Goal: Information Seeking & Learning: Learn about a topic

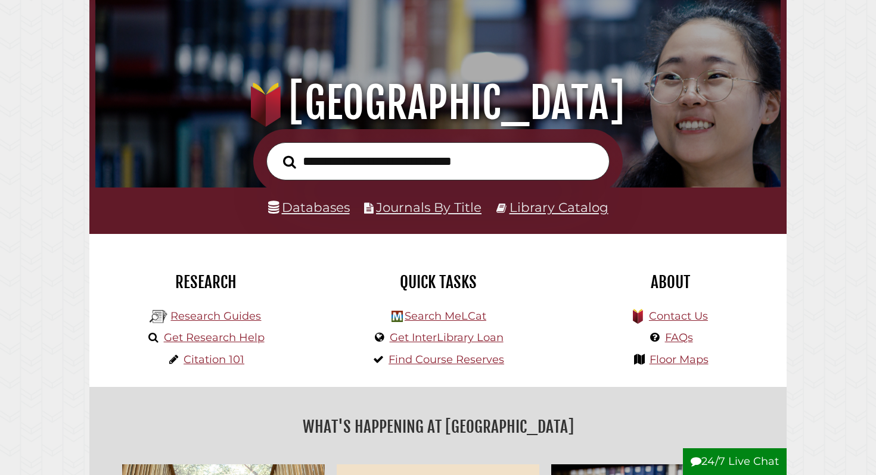
scroll to position [75, 0]
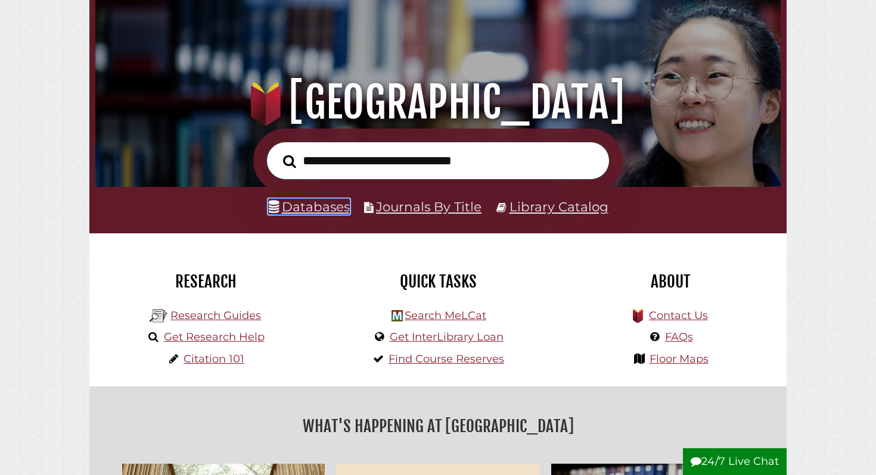
click at [334, 208] on link "Databases" at bounding box center [309, 206] width 82 height 15
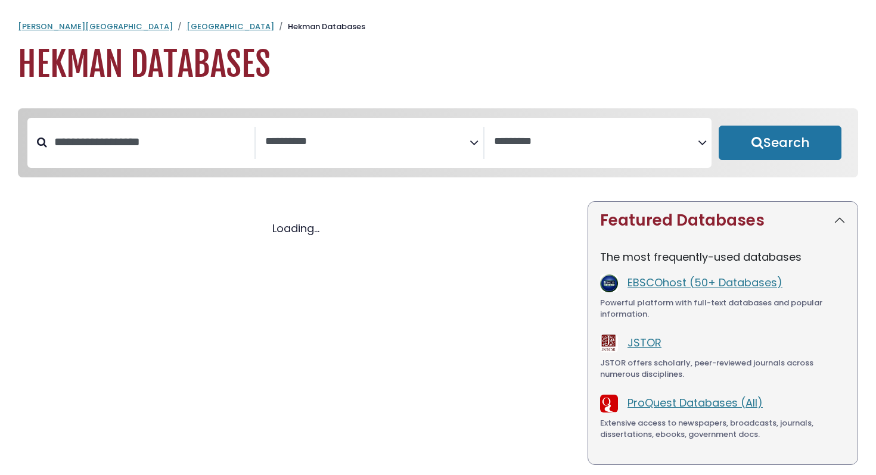
select select "Database Subject Filter"
select select "Database Vendors Filter"
select select "Database Subject Filter"
select select "Database Vendors Filter"
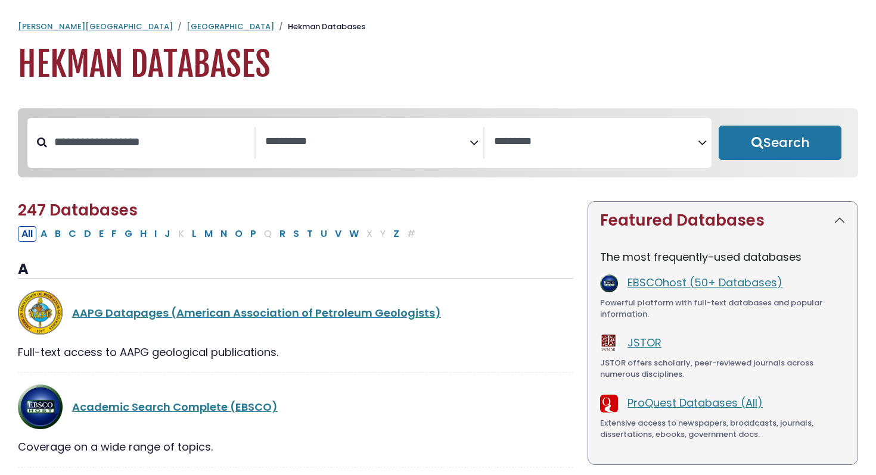
click at [350, 152] on span "Search filters" at bounding box center [367, 143] width 204 height 32
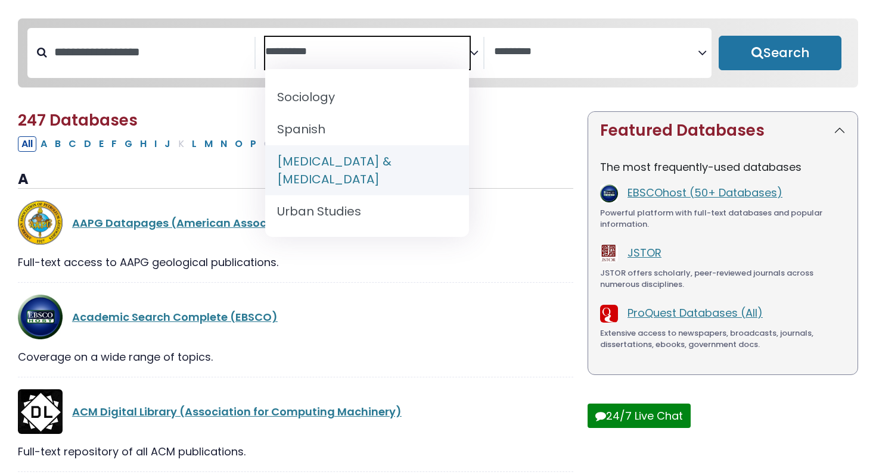
scroll to position [105, 0]
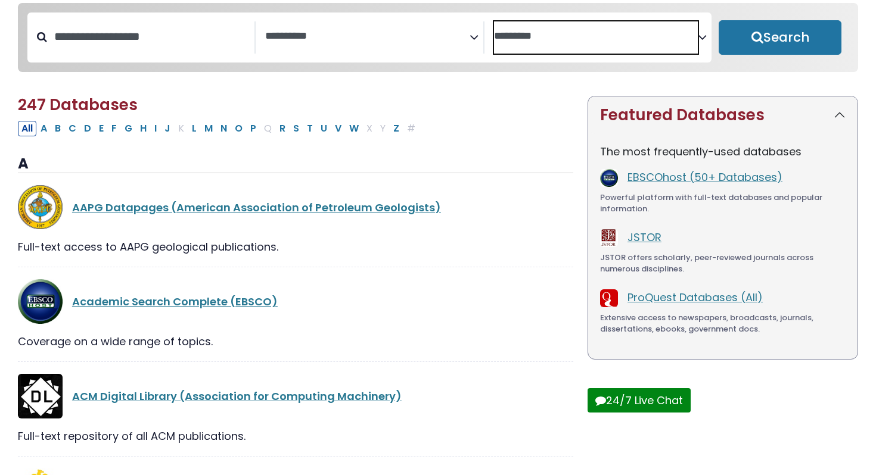
click at [564, 39] on textarea "Search" at bounding box center [596, 36] width 204 height 13
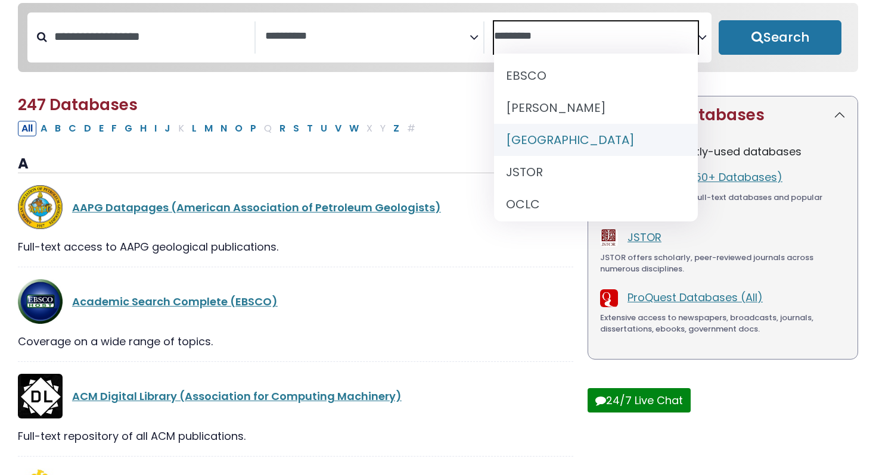
scroll to position [0, 0]
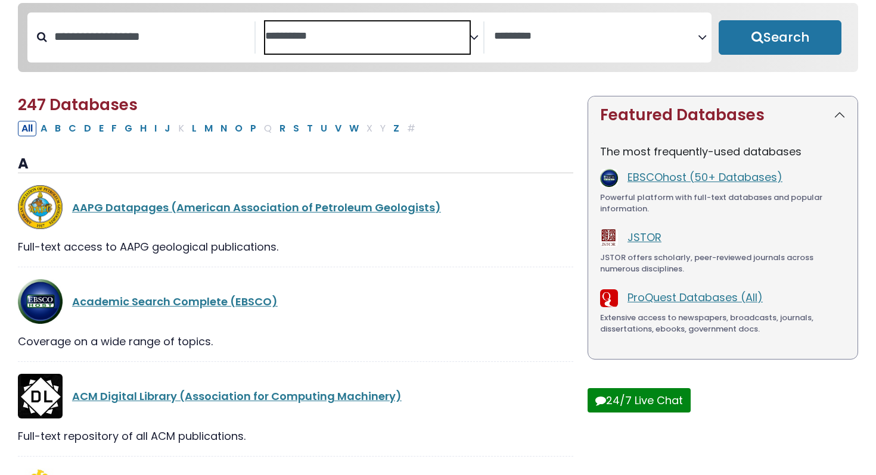
click at [351, 44] on span "Search filters" at bounding box center [367, 37] width 204 height 32
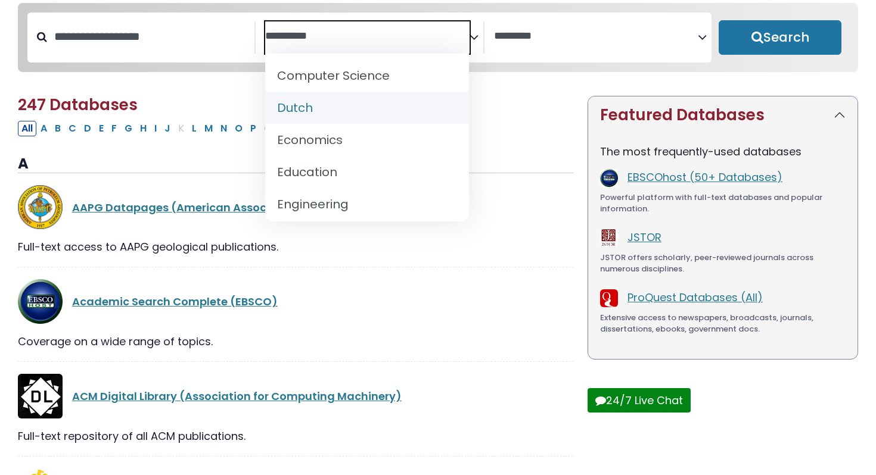
scroll to position [326, 0]
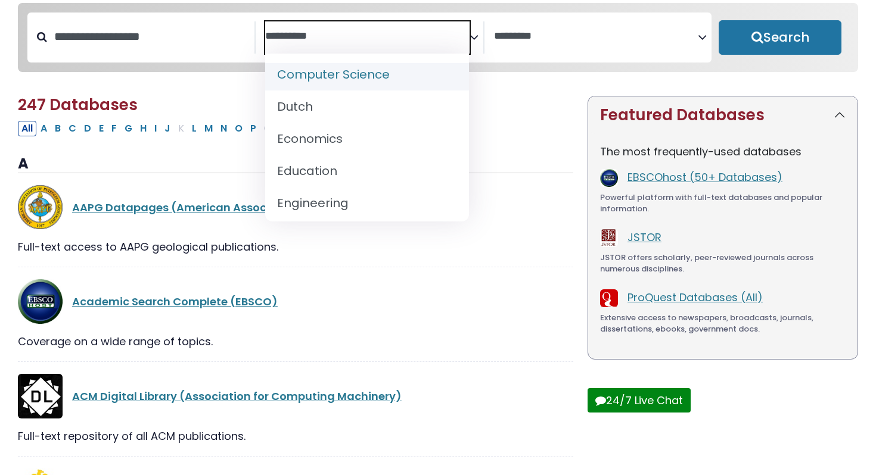
click at [375, 58] on span "African Studies Archaeology Art & Art History Asian Studies Astronomy Biology B…" at bounding box center [367, 138] width 204 height 168
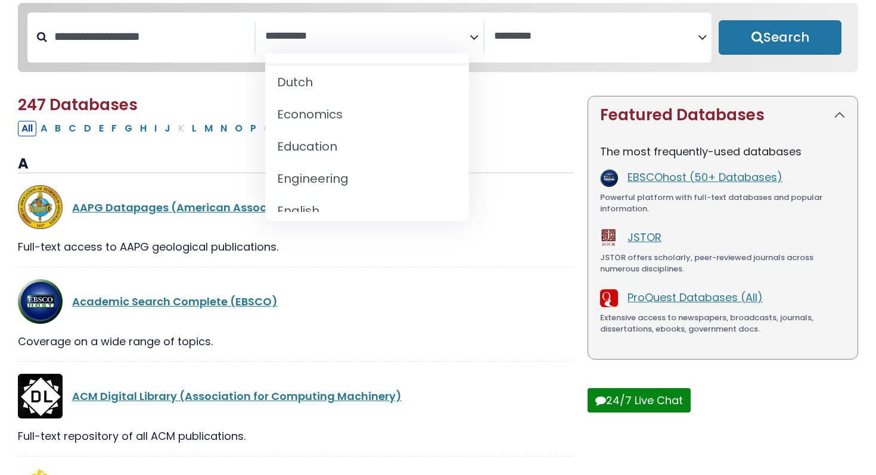
scroll to position [353, 0]
select select "*****"
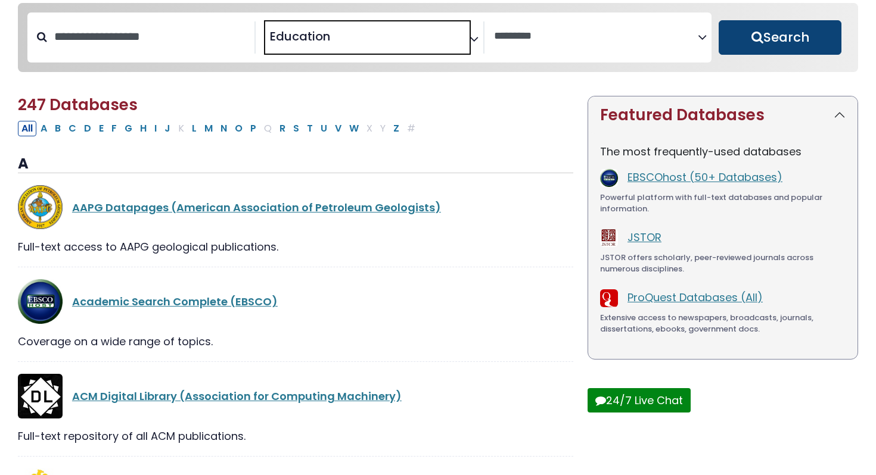
click at [808, 45] on button "Search" at bounding box center [779, 37] width 123 height 35
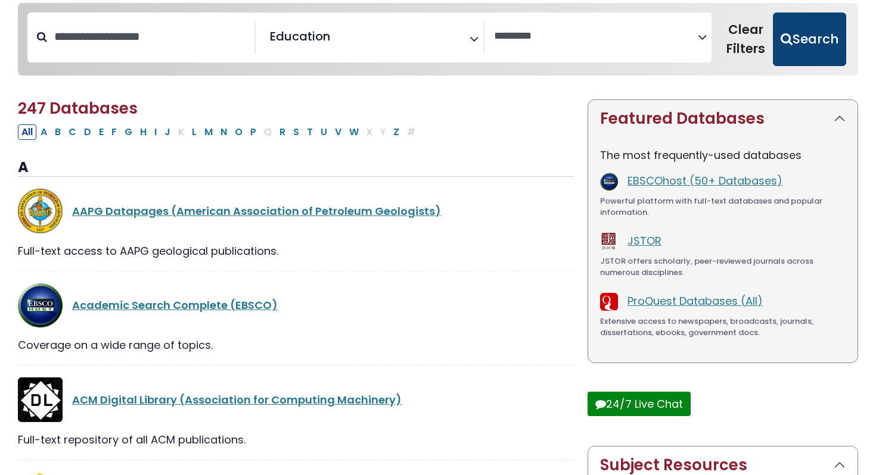
select select "Database Vendors Filter"
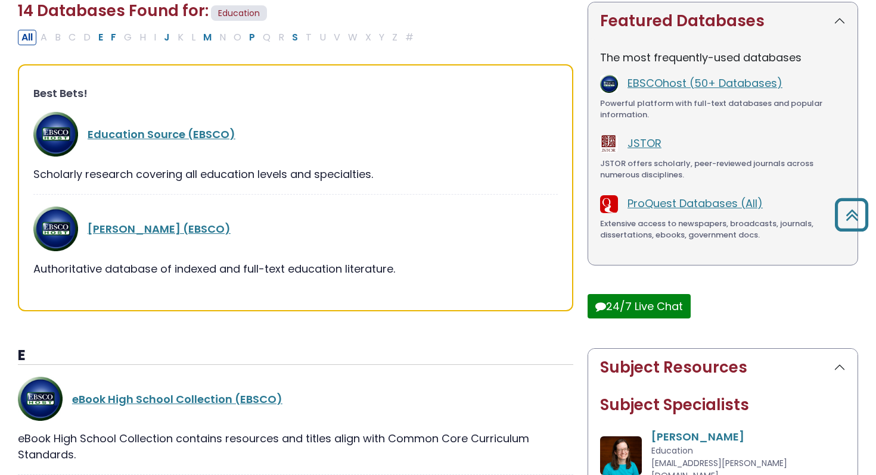
scroll to position [188, 0]
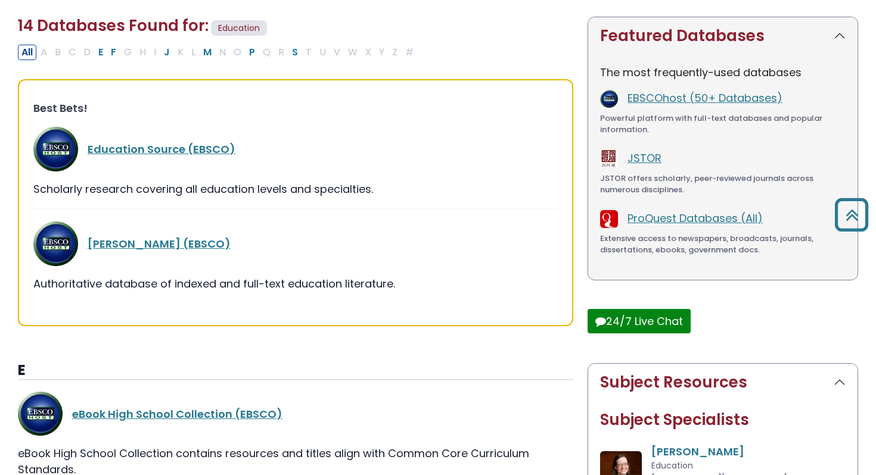
click at [195, 138] on div "Education Source (EBSCO)" at bounding box center [295, 149] width 524 height 45
click at [174, 149] on link "Education Source (EBSCO)" at bounding box center [162, 149] width 148 height 15
